Goal: Information Seeking & Learning: Learn about a topic

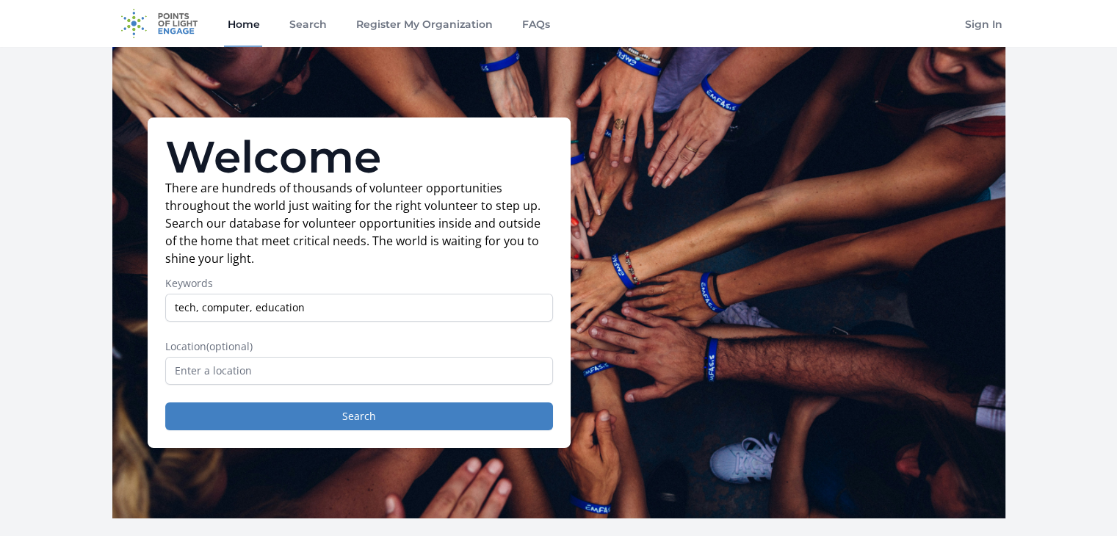
type input "tech, computer, education"
click at [267, 359] on input "text" at bounding box center [359, 371] width 388 height 28
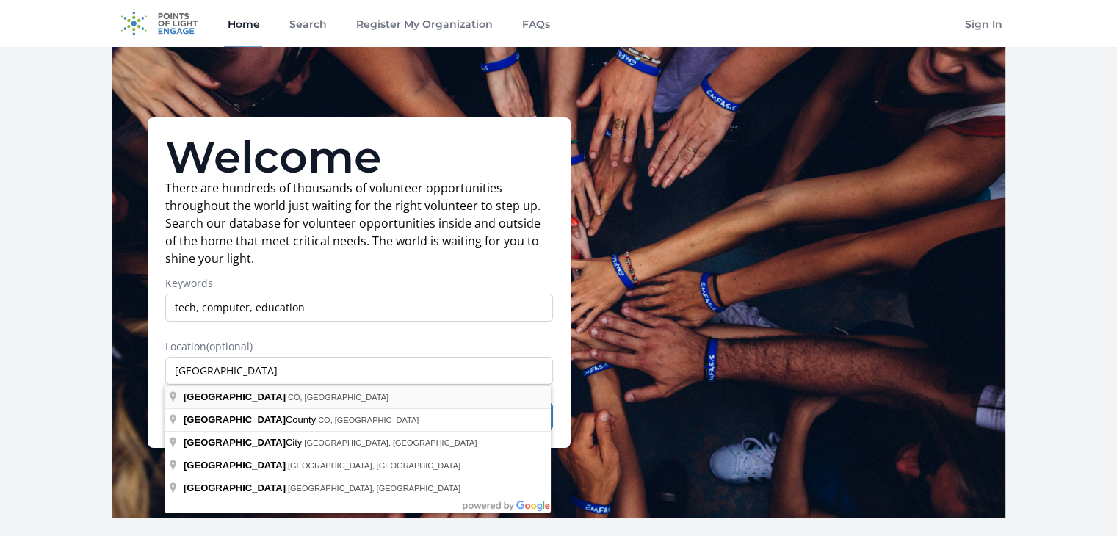
type input "[GEOGRAPHIC_DATA], [GEOGRAPHIC_DATA], [GEOGRAPHIC_DATA]"
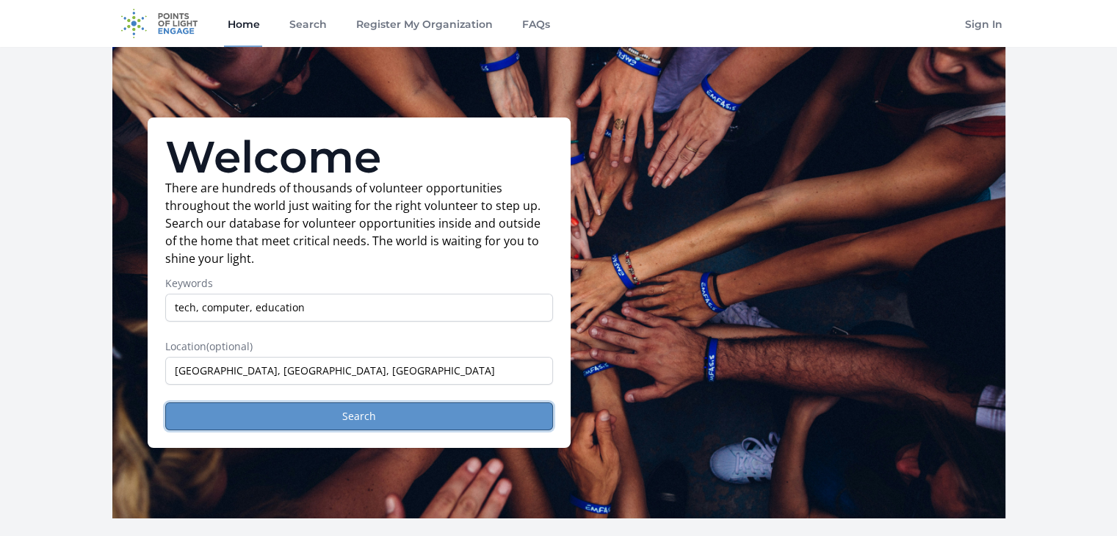
click at [264, 416] on button "Search" at bounding box center [359, 416] width 388 height 28
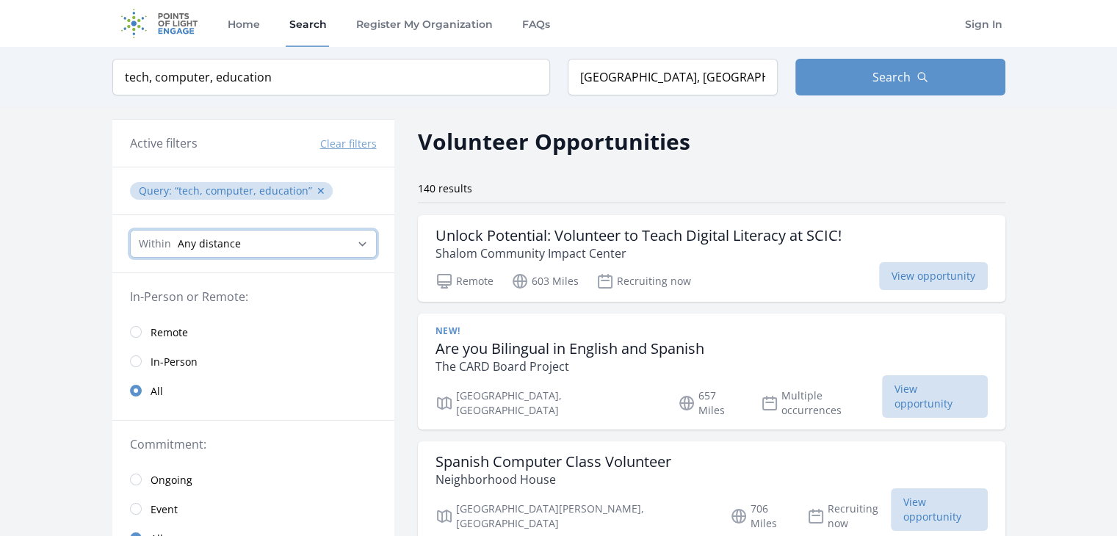
click at [275, 233] on select "Any distance , 5 Miles , 20 Miles , 50 Miles , 100 Miles" at bounding box center [253, 244] width 247 height 28
select select "32186"
click at [130, 230] on select "Any distance , 5 Miles , 20 Miles , 50 Miles , 100 Miles" at bounding box center [253, 244] width 247 height 28
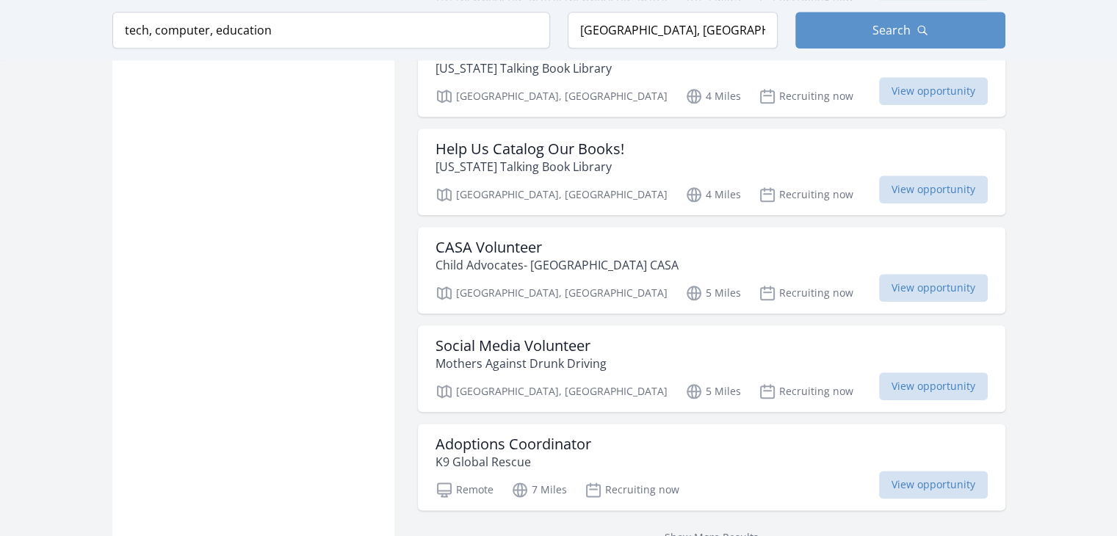
scroll to position [1689, 0]
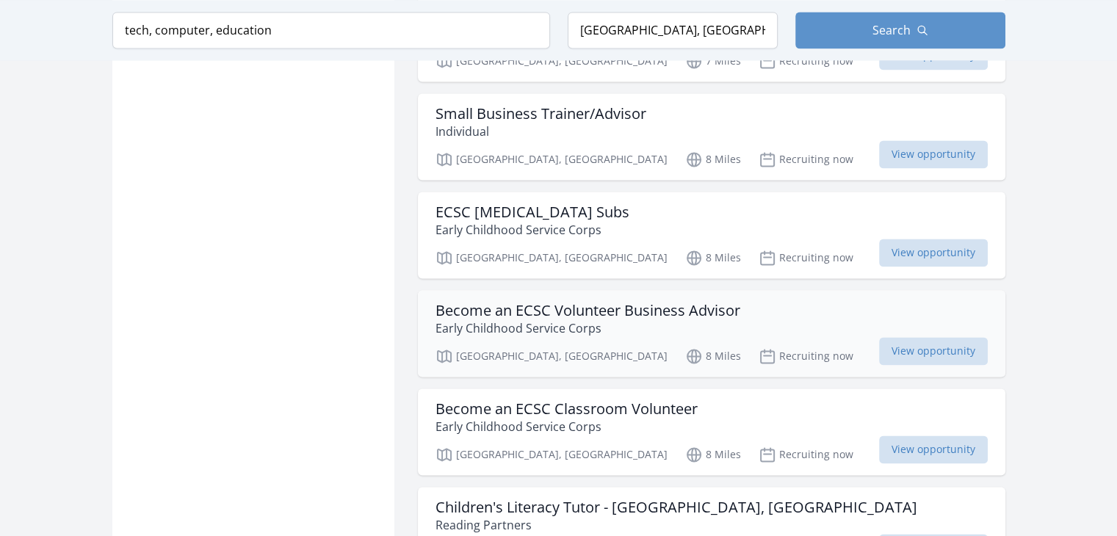
scroll to position [2350, 0]
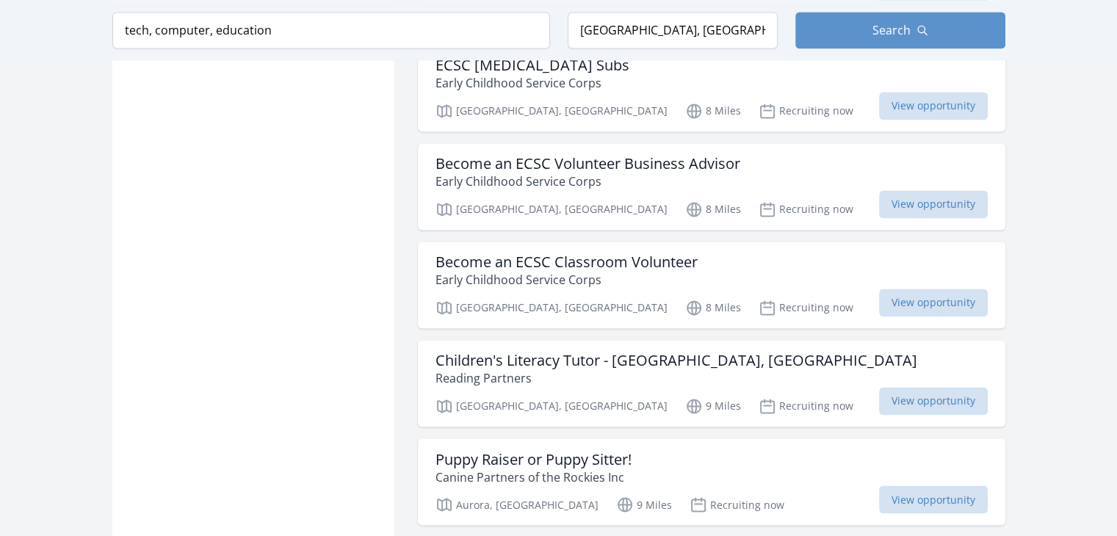
drag, startPoint x: 698, startPoint y: 147, endPoint x: 402, endPoint y: 206, distance: 301.8
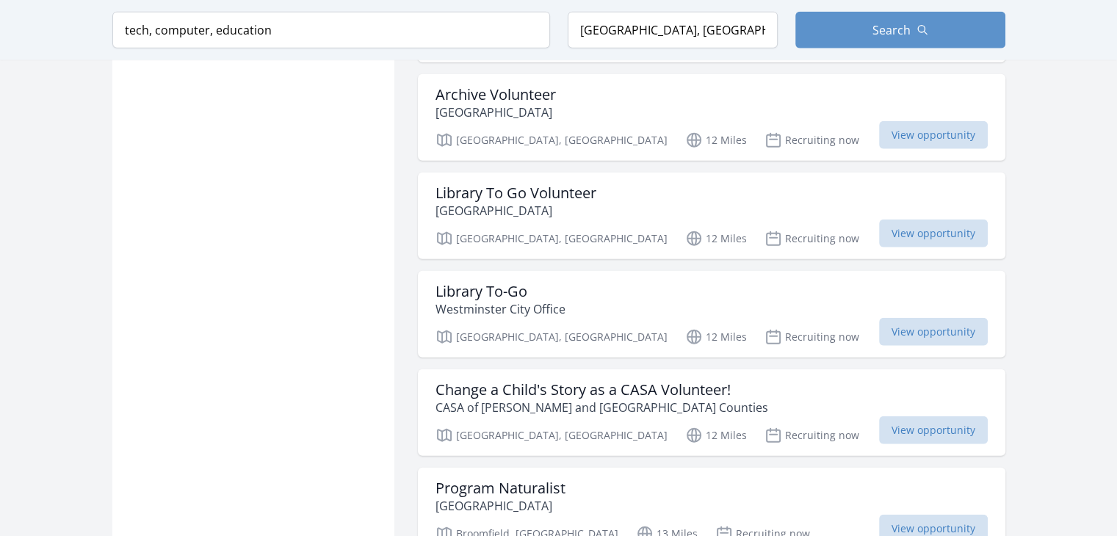
scroll to position [3598, 0]
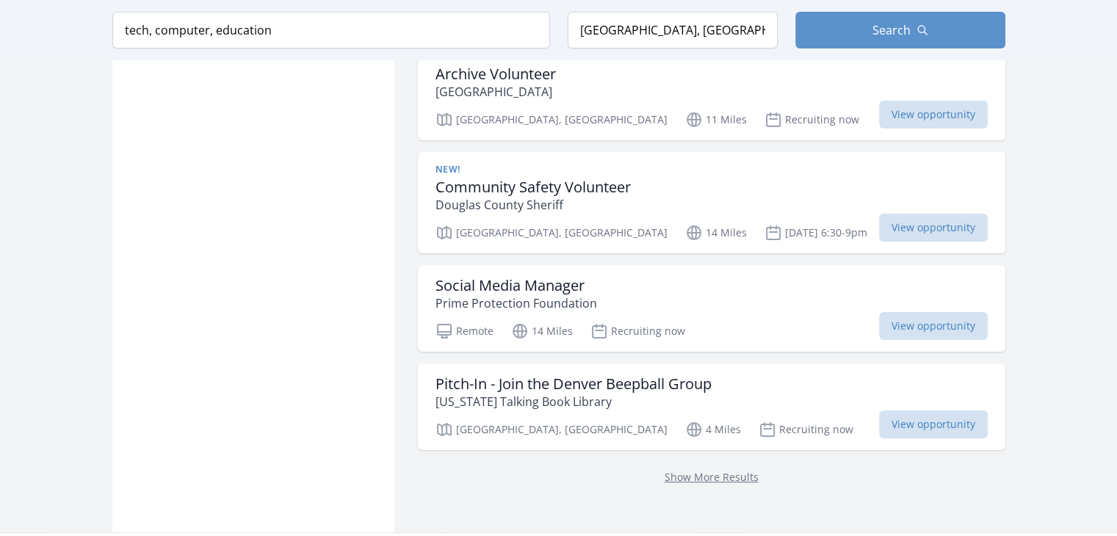
scroll to position [5728, 0]
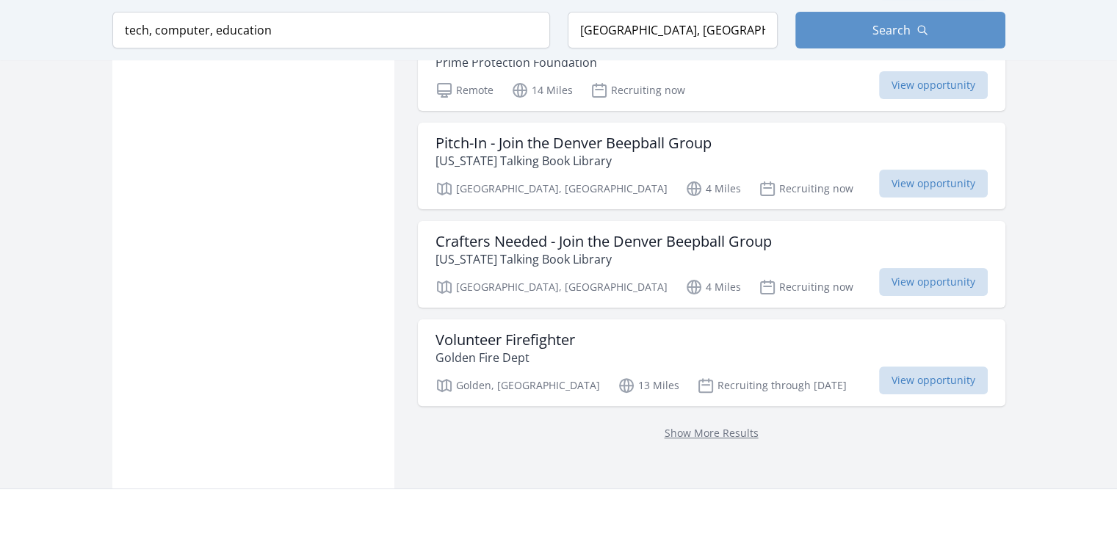
scroll to position [5948, 0]
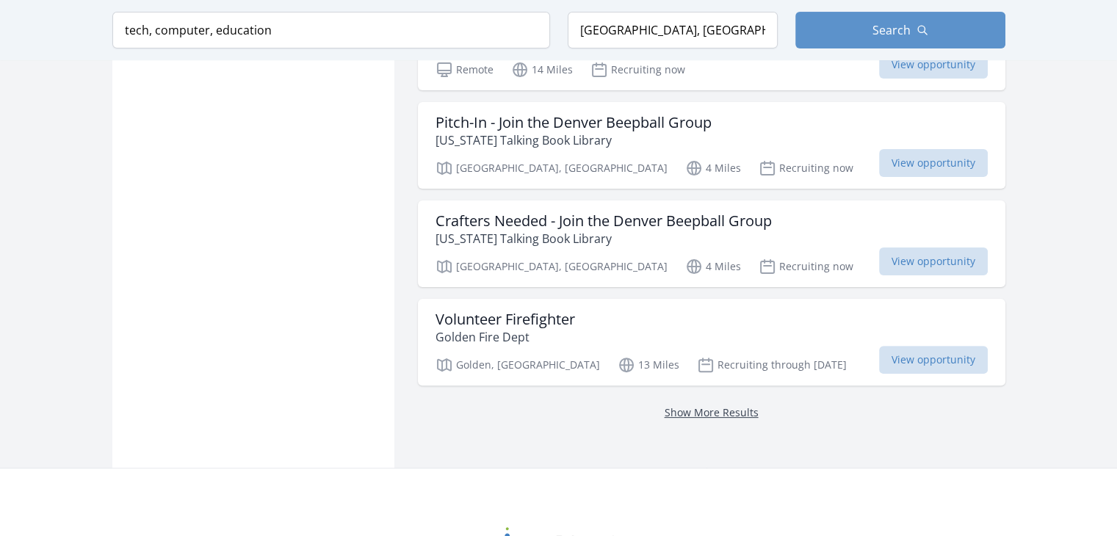
click at [665, 405] on link "Show More Results" at bounding box center [712, 412] width 94 height 14
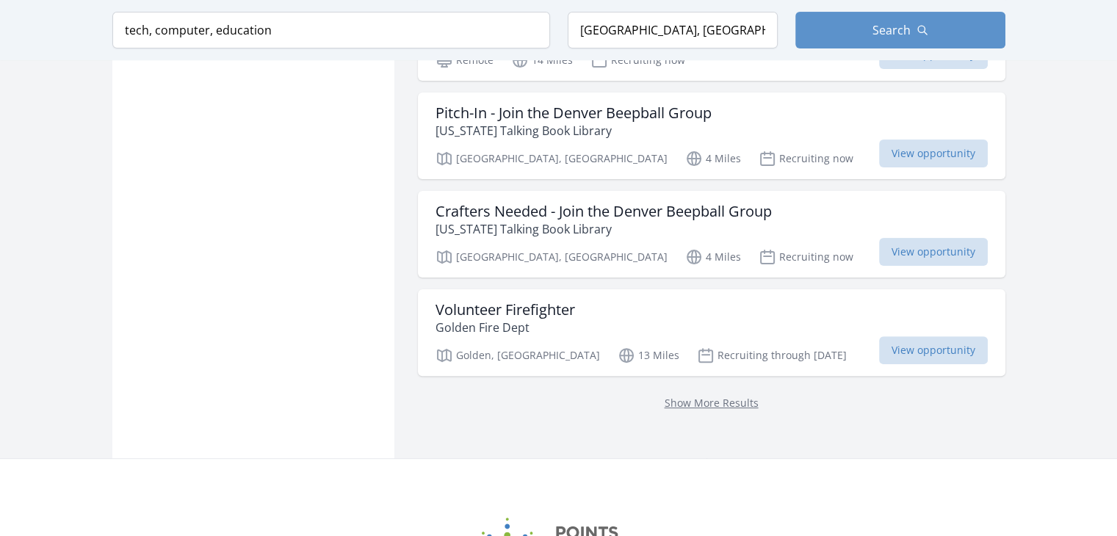
scroll to position [5952, 0]
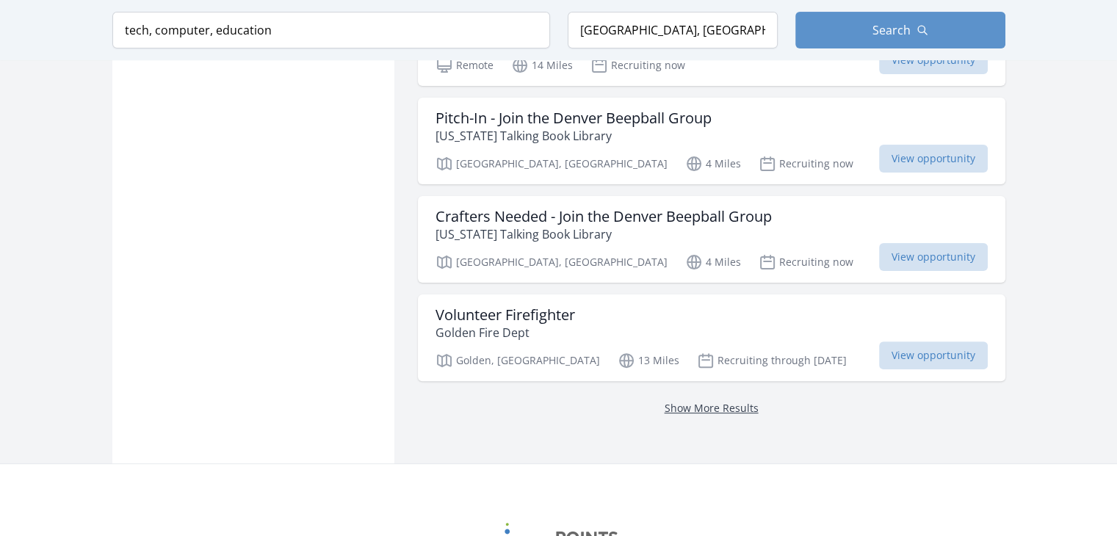
click at [665, 401] on link "Show More Results" at bounding box center [712, 408] width 94 height 14
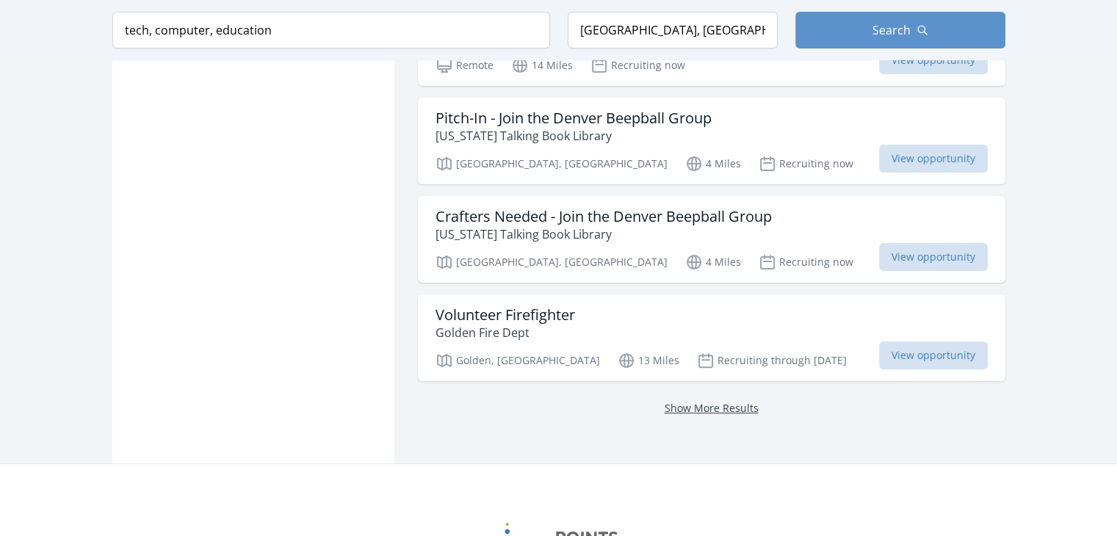
click at [665, 401] on link "Show More Results" at bounding box center [712, 408] width 94 height 14
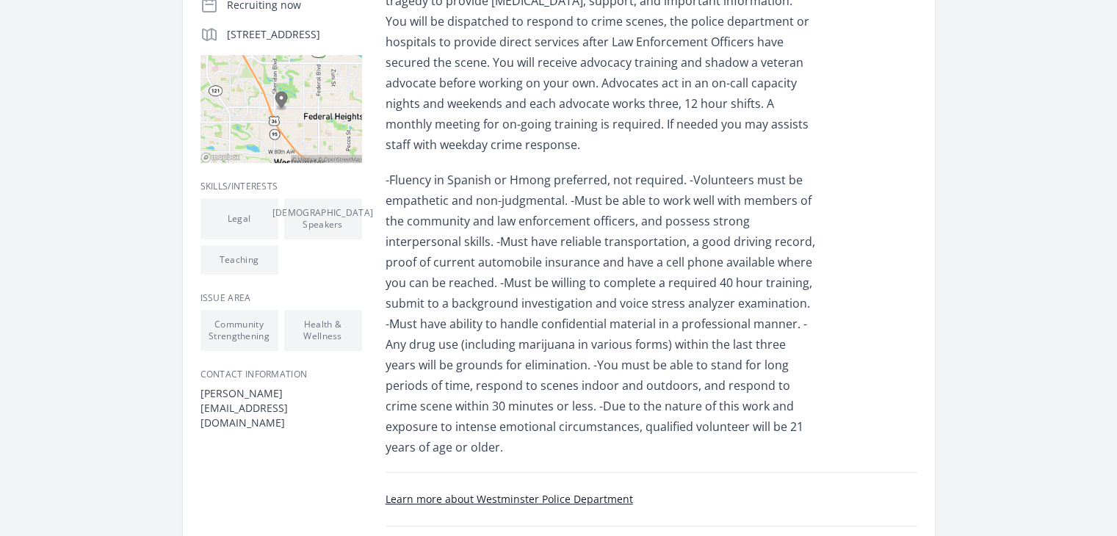
scroll to position [367, 0]
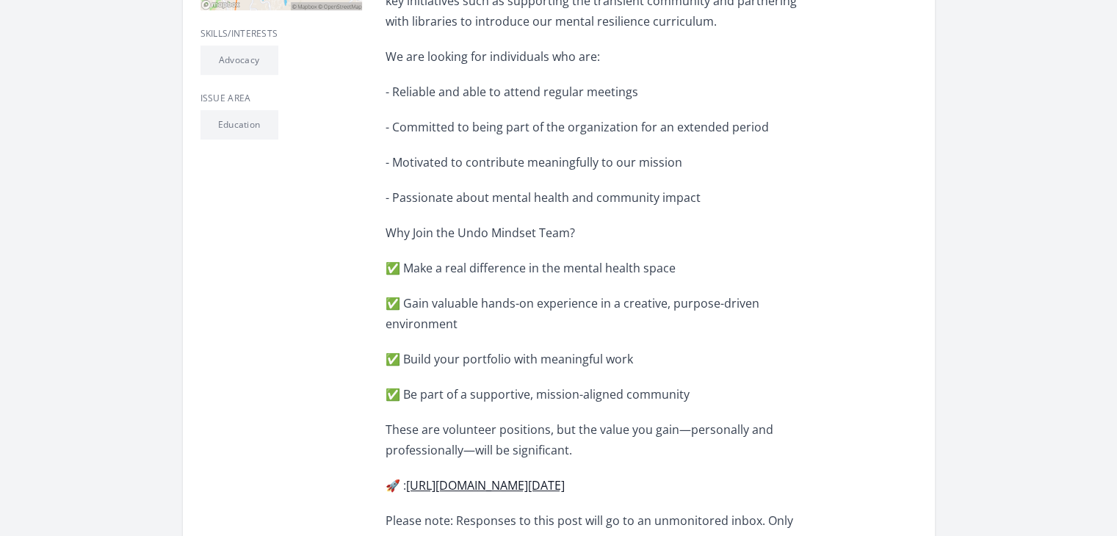
scroll to position [73, 0]
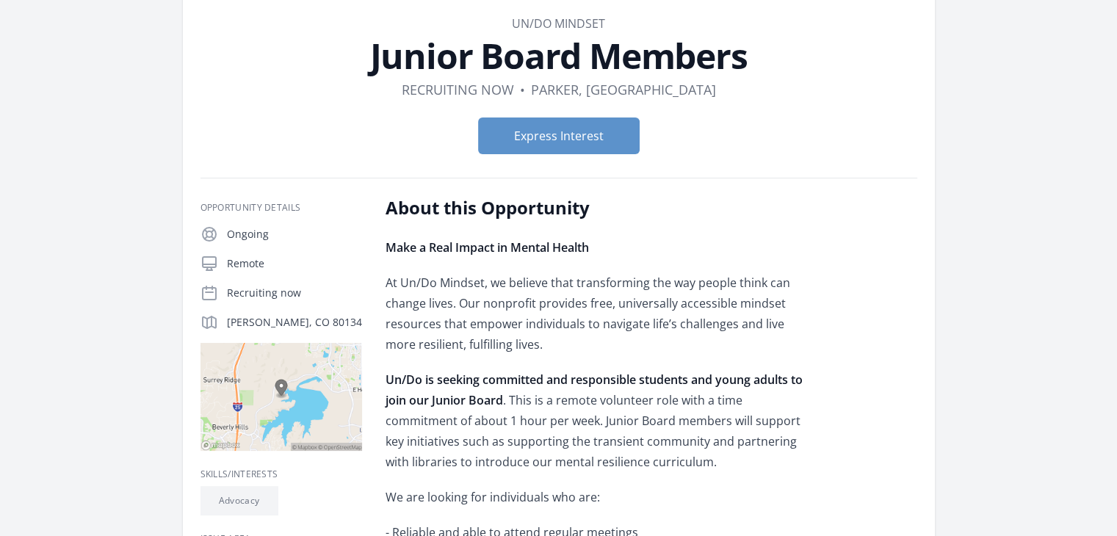
click at [247, 397] on img at bounding box center [281, 397] width 162 height 108
drag, startPoint x: 225, startPoint y: 322, endPoint x: 314, endPoint y: 320, distance: 88.9
click at [314, 320] on div "Parker, CO 80134" at bounding box center [281, 323] width 162 height 18
copy p "Parker, CO 80134"
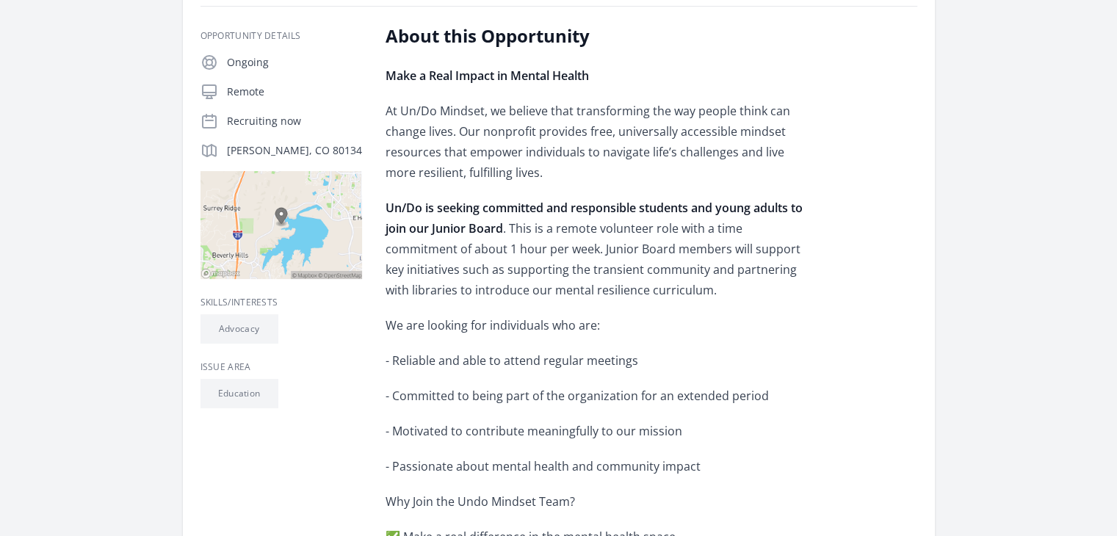
scroll to position [220, 0]
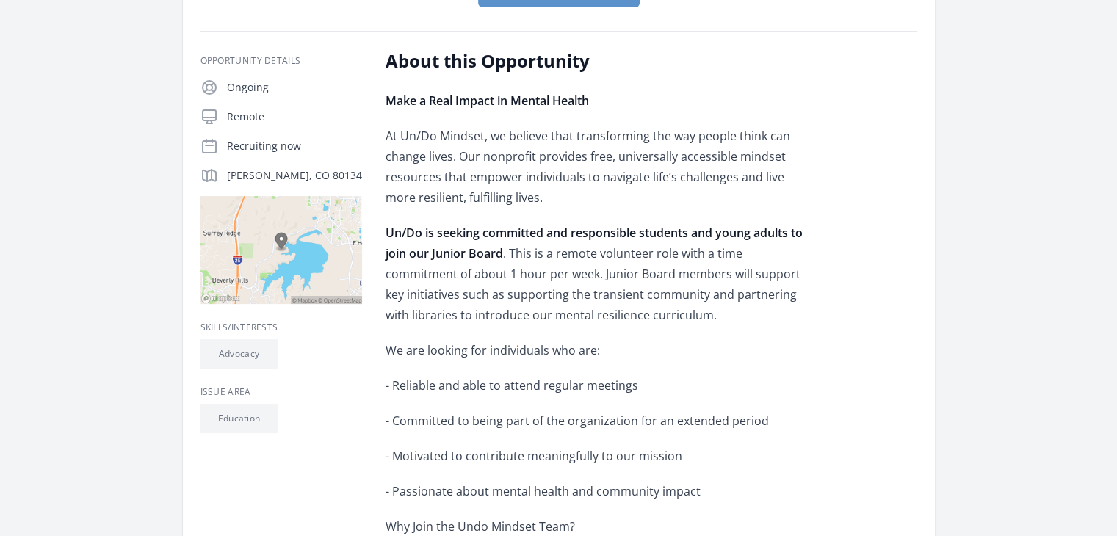
click at [570, 314] on p "Un/Do is seeking committed and responsible students and young adults to join ou…" at bounding box center [601, 273] width 430 height 103
click at [627, 316] on p "Un/Do is seeking committed and responsible students and young adults to join ou…" at bounding box center [601, 273] width 430 height 103
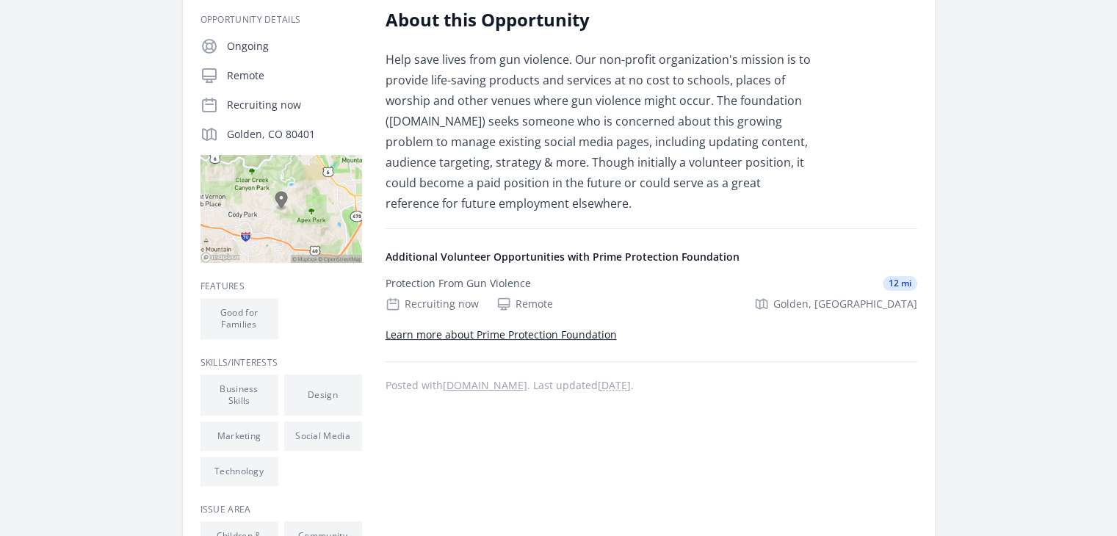
scroll to position [294, 0]
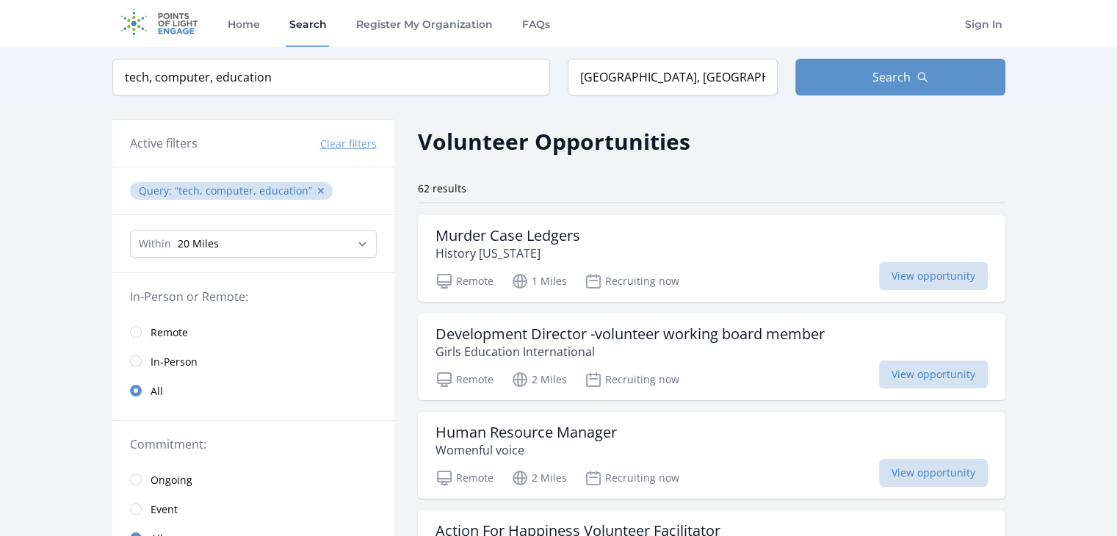
scroll to position [220, 0]
drag, startPoint x: 684, startPoint y: 139, endPoint x: 414, endPoint y: 146, distance: 270.3
click at [420, 139] on h2 "Volunteer Opportunities" at bounding box center [554, 141] width 272 height 33
drag, startPoint x: 420, startPoint y: 139, endPoint x: 683, endPoint y: 139, distance: 262.9
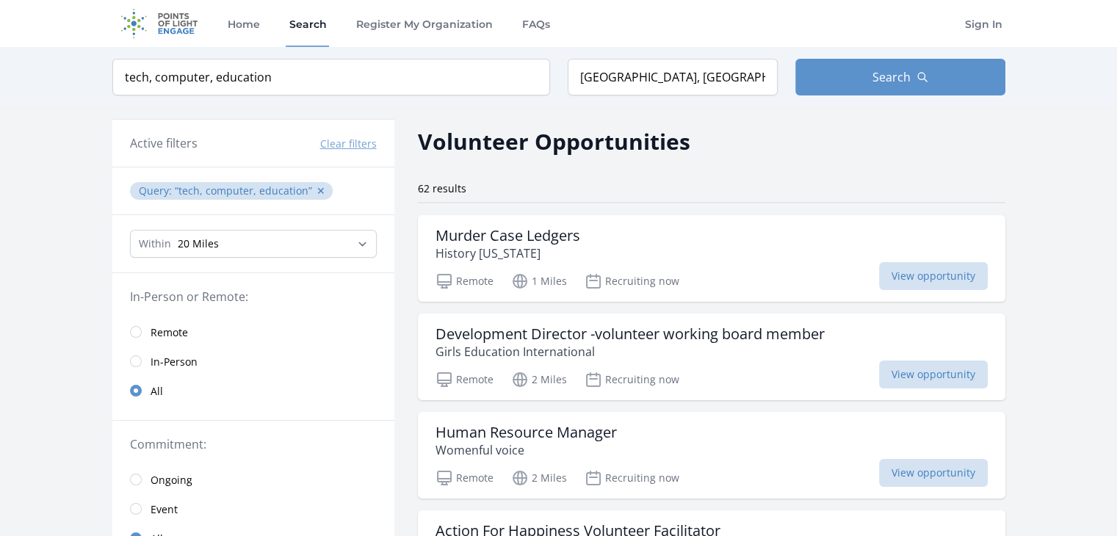
click at [683, 139] on h2 "Volunteer Opportunities" at bounding box center [554, 141] width 272 height 33
